Goal: Find specific page/section: Find specific page/section

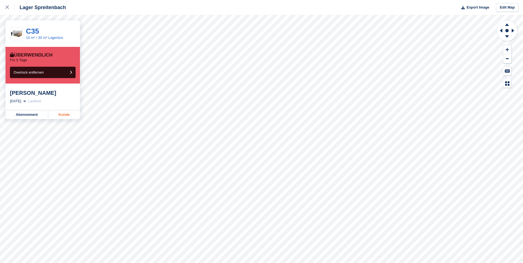
click at [57, 115] on link "Kunde" at bounding box center [64, 114] width 32 height 9
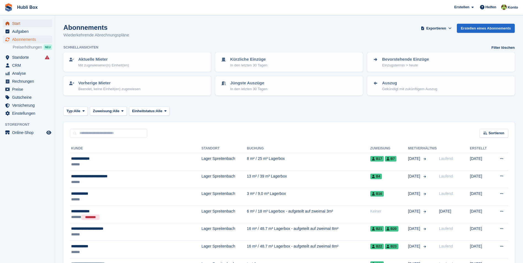
click at [26, 22] on span "Start" at bounding box center [28, 24] width 33 height 8
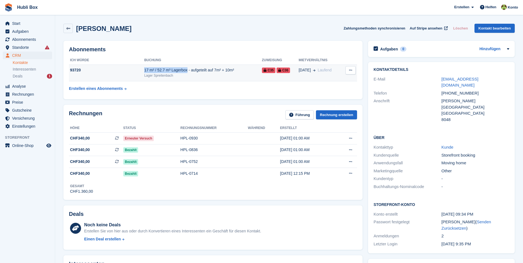
copy tr "17 m² / 52.7 m³ Lagerbox"
drag, startPoint x: 141, startPoint y: 70, endPoint x: 185, endPoint y: 72, distance: 43.4
click at [185, 72] on tr "93720 17 m² / 52.7 m³ Lagerbox - aufgeteilt auf 7m² + 10m² Lager Spreitenbach C…" at bounding box center [213, 73] width 288 height 17
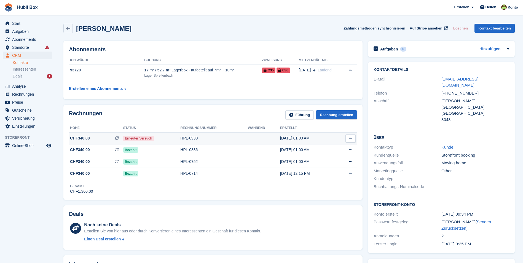
click at [212, 139] on div "HPL-0930" at bounding box center [214, 138] width 68 height 6
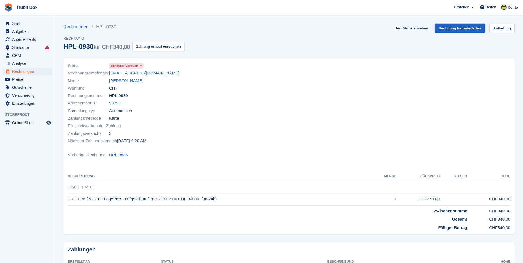
click at [457, 31] on link "Rechnung herunterladen" at bounding box center [460, 28] width 50 height 9
